Goal: Transaction & Acquisition: Purchase product/service

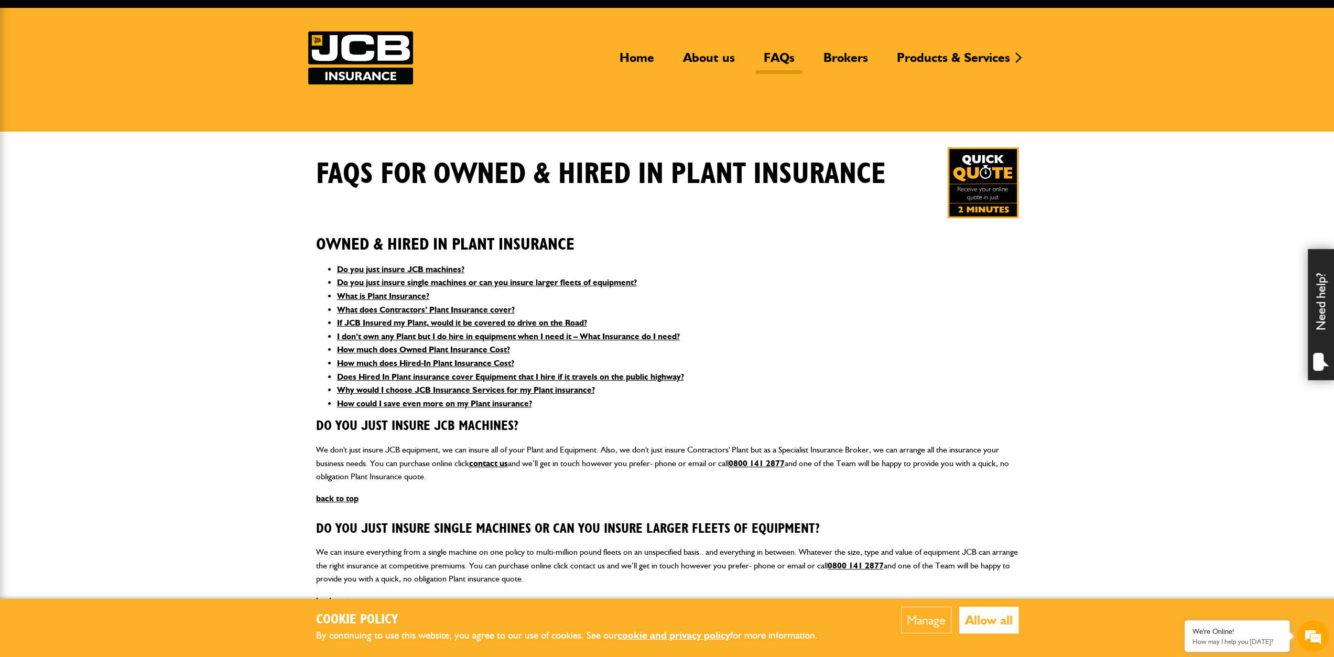
scroll to position [52, 0]
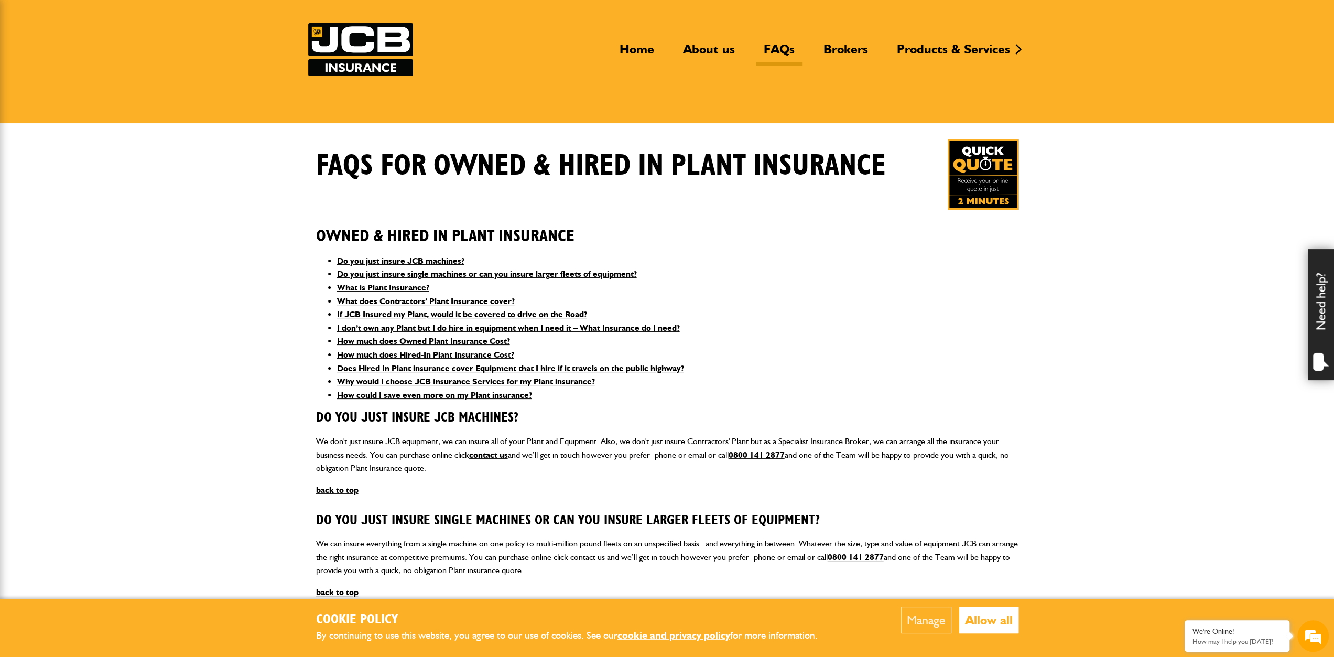
click at [992, 620] on button "Allow all" at bounding box center [989, 620] width 59 height 27
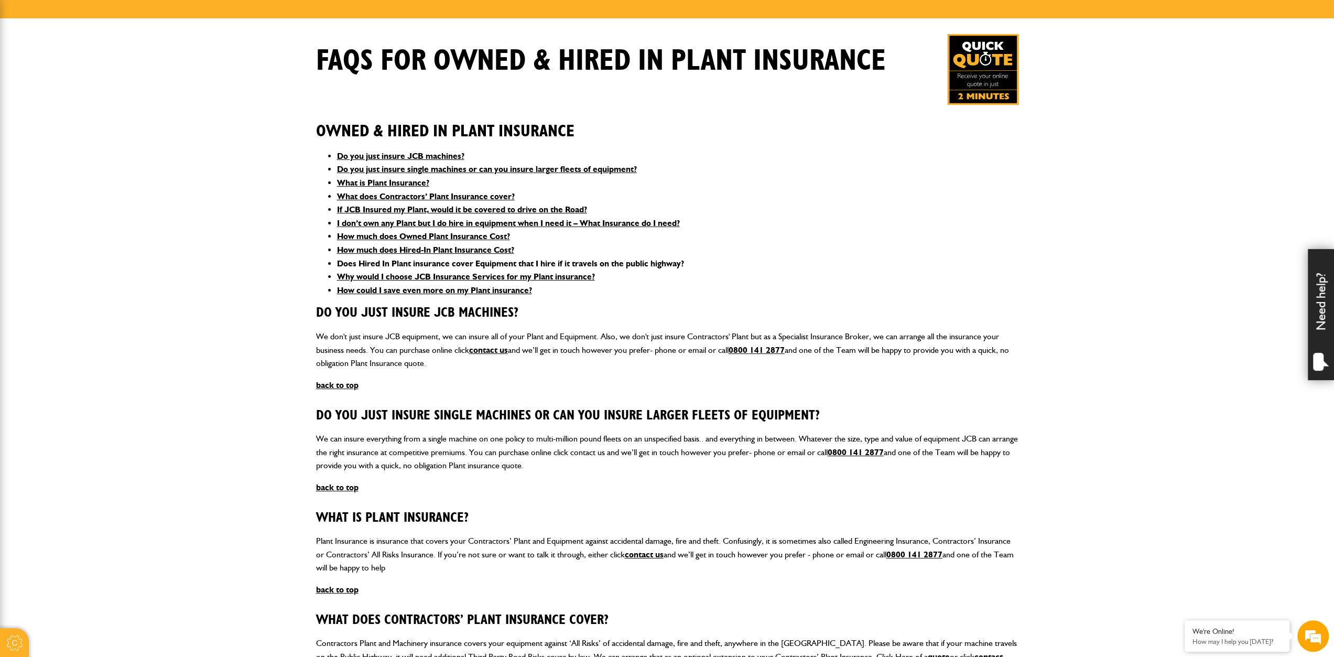
scroll to position [0, 0]
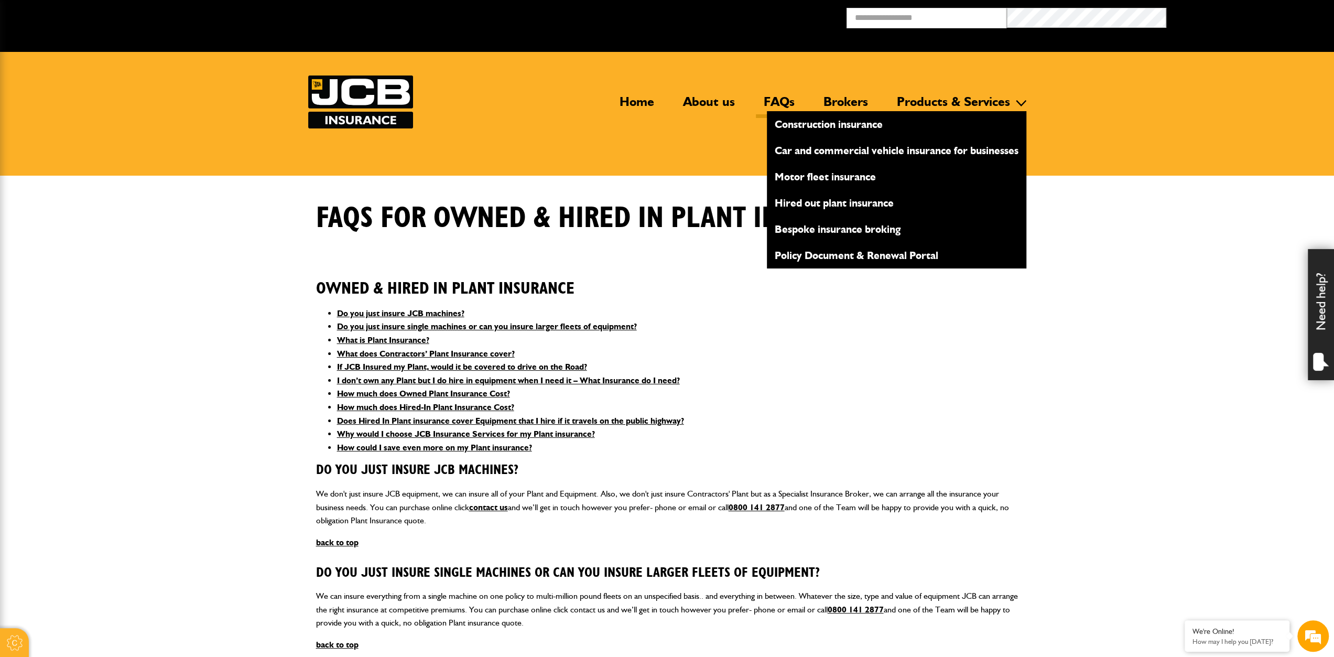
click at [966, 100] on link "Products & Services" at bounding box center [953, 106] width 129 height 24
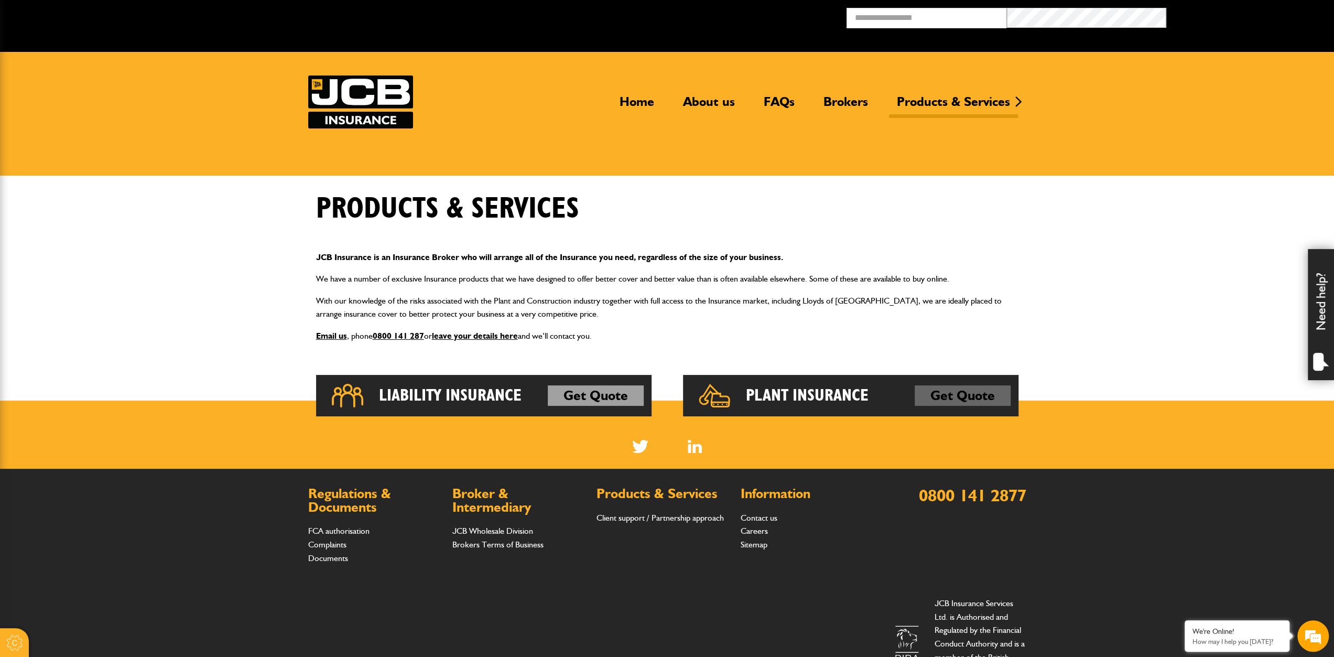
click at [949, 396] on link "Get Quote" at bounding box center [963, 395] width 96 height 21
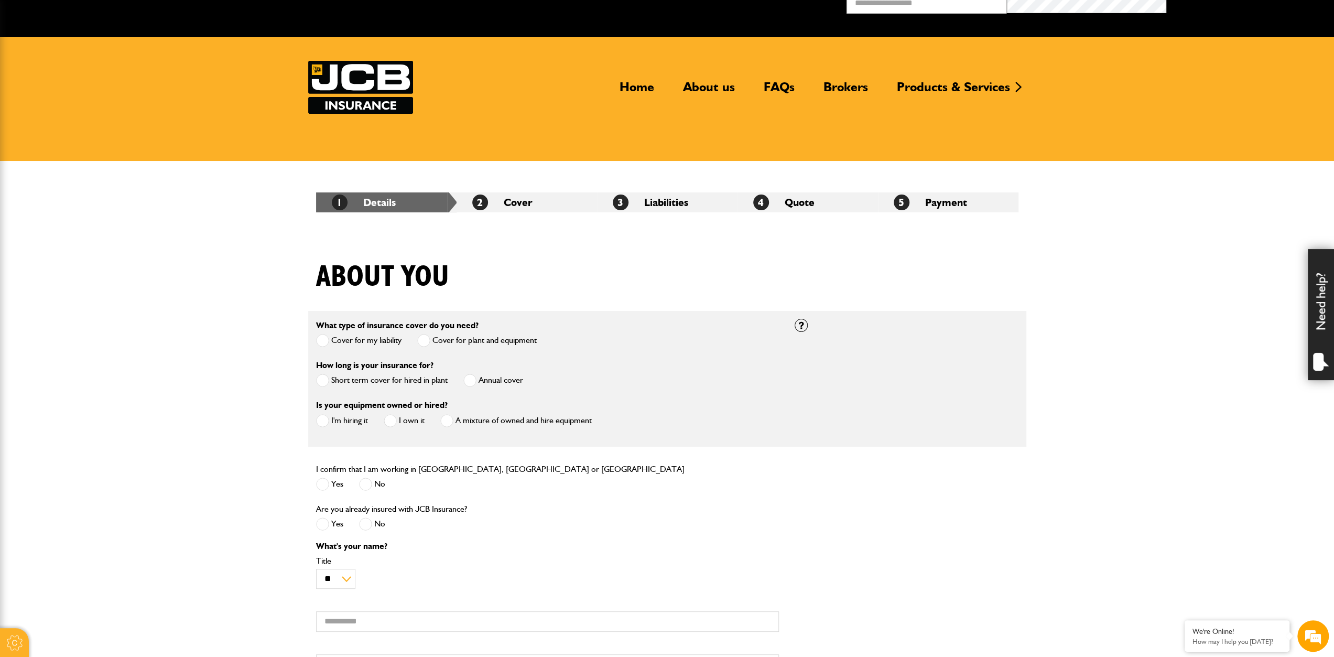
scroll to position [52, 0]
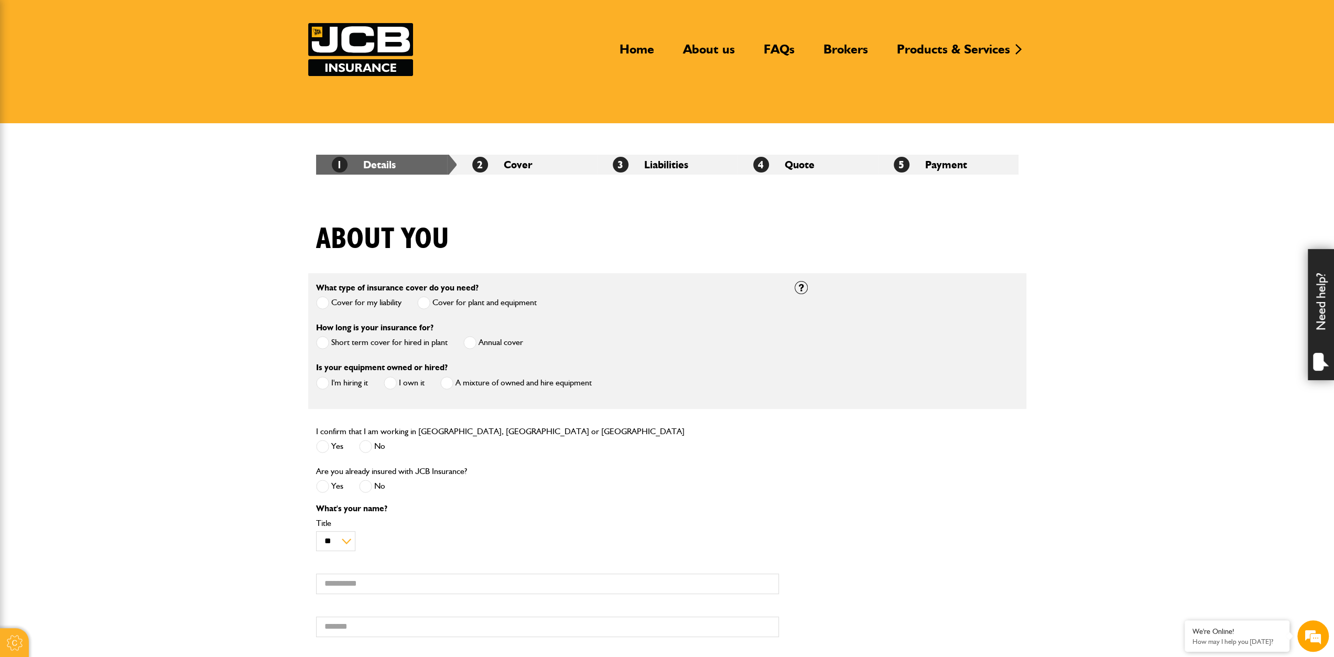
click at [471, 341] on span at bounding box center [470, 342] width 13 height 13
click at [387, 381] on span at bounding box center [390, 382] width 13 height 13
click at [450, 384] on span at bounding box center [446, 382] width 13 height 13
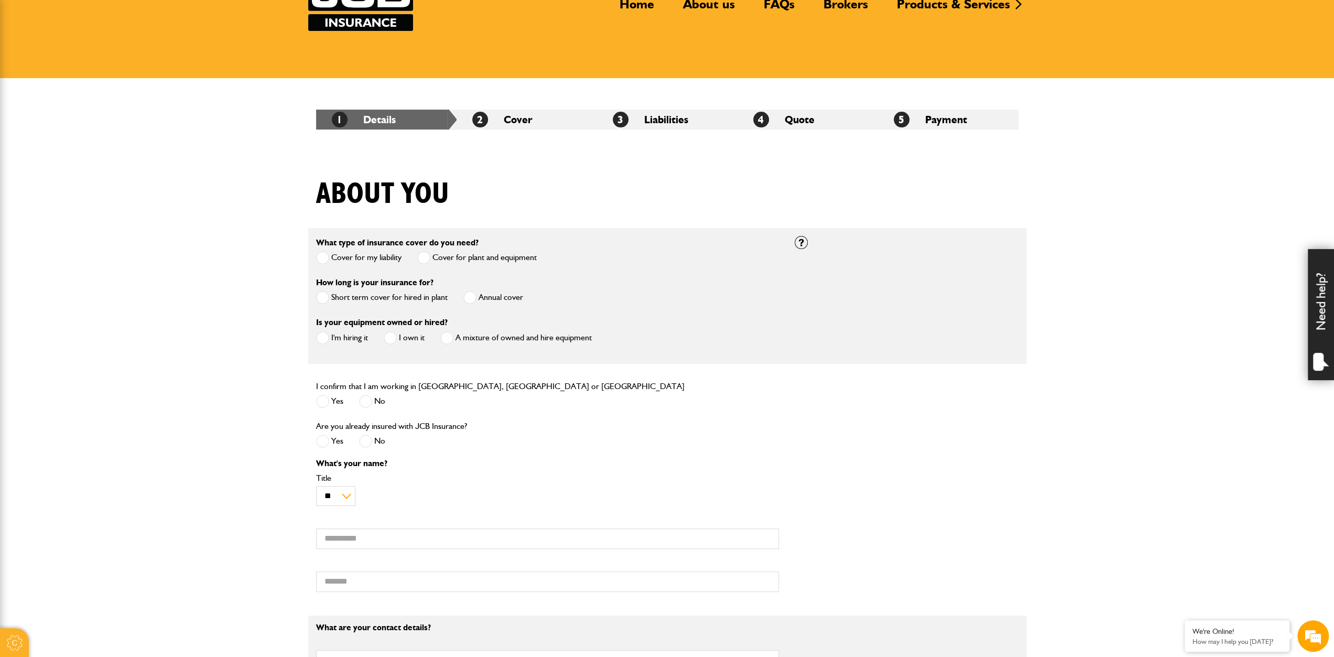
scroll to position [105, 0]
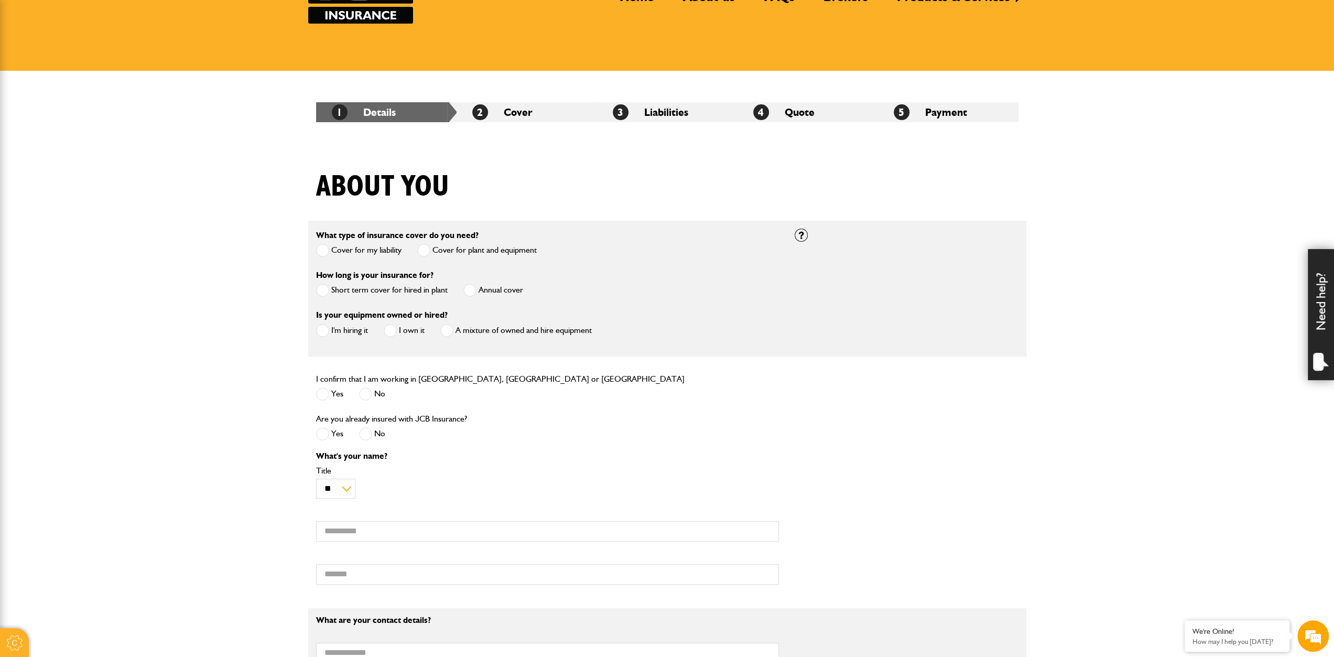
click at [322, 395] on span at bounding box center [322, 393] width 13 height 13
click at [367, 437] on span at bounding box center [365, 433] width 13 height 13
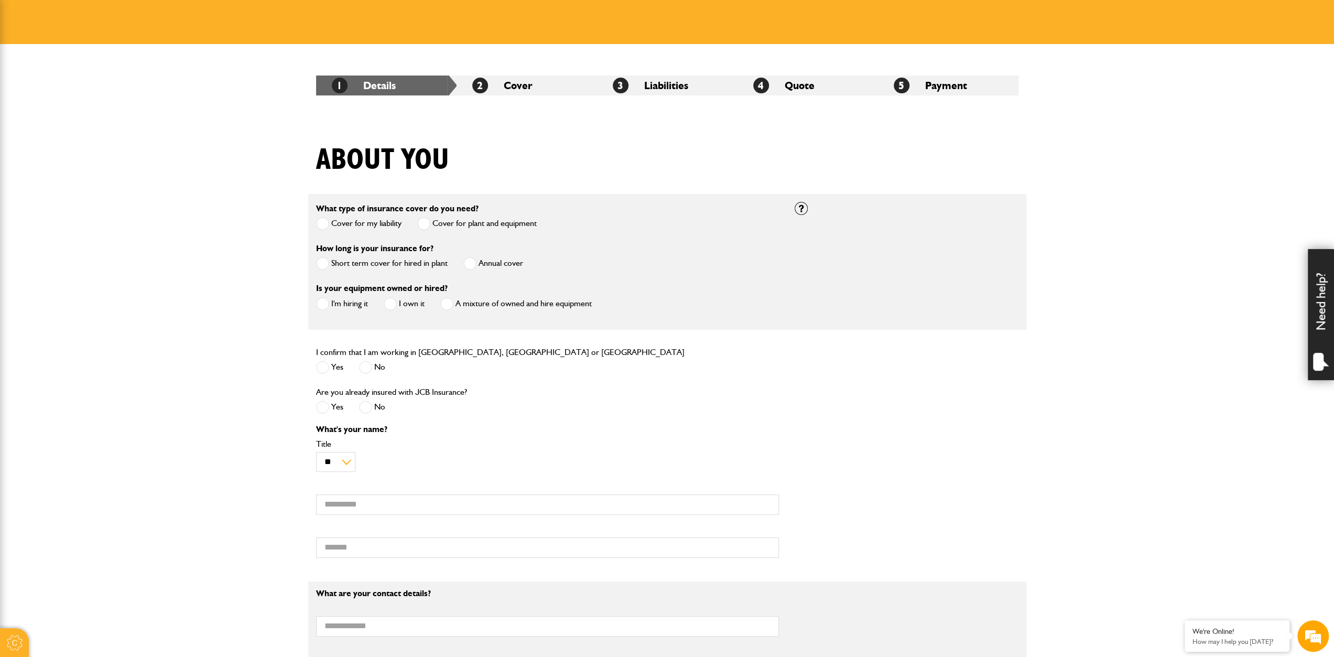
scroll to position [0, 0]
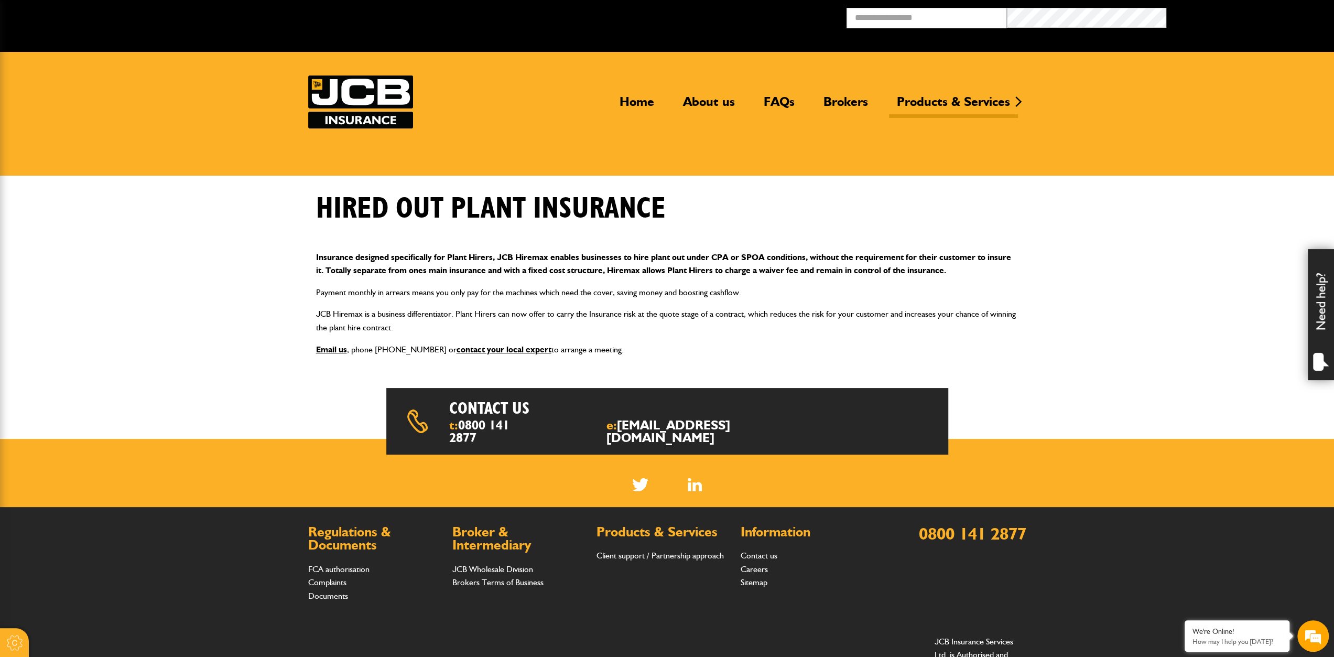
click at [856, 331] on p "JCB Hiremax is a business differentiator. Plant Hirers can now offer to carry t…" at bounding box center [667, 320] width 703 height 27
click at [1074, 110] on header "Home About us FAQs Brokers Products & Services Construction insurance Car and c…" at bounding box center [667, 114] width 1334 height 124
drag, startPoint x: 774, startPoint y: 425, endPoint x: 647, endPoint y: 430, distance: 127.5
click at [647, 430] on div "Contact us t: 0800 141 2877 e: insurance@jcb.com" at bounding box center [667, 421] width 562 height 66
copy link "insurance@jcb.com"
